Goal: Task Accomplishment & Management: Manage account settings

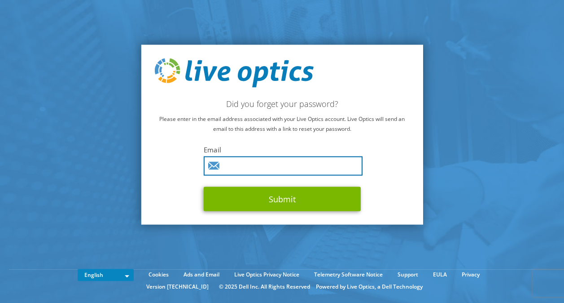
click at [245, 162] on input "text" at bounding box center [283, 165] width 159 height 19
type input "george.kelepouris@parkplacetech.com"
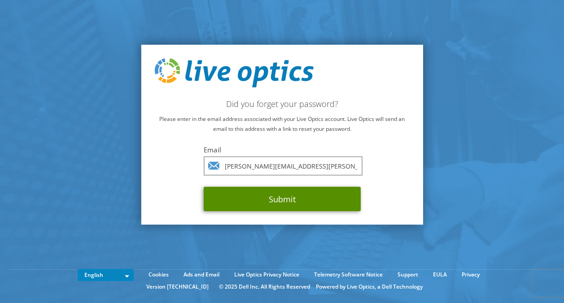
click at [250, 202] on button "Submit" at bounding box center [282, 199] width 157 height 24
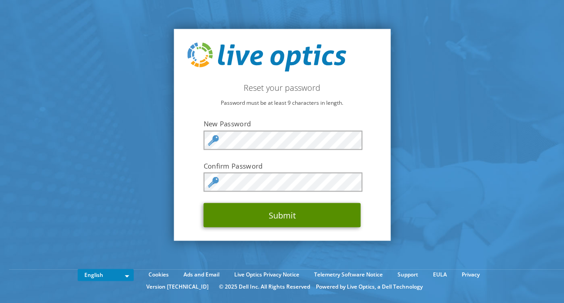
click at [276, 214] on button "Submit" at bounding box center [282, 214] width 157 height 24
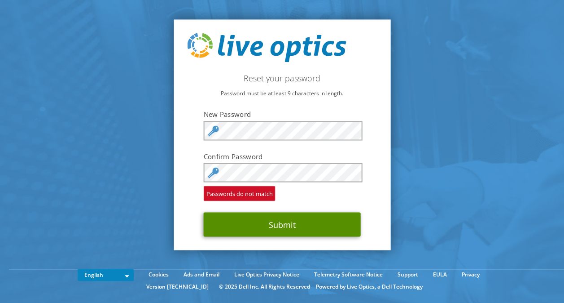
click at [288, 226] on button "Submit" at bounding box center [282, 224] width 157 height 24
click at [292, 220] on button "Submit" at bounding box center [282, 224] width 157 height 24
